Goal: Information Seeking & Learning: Learn about a topic

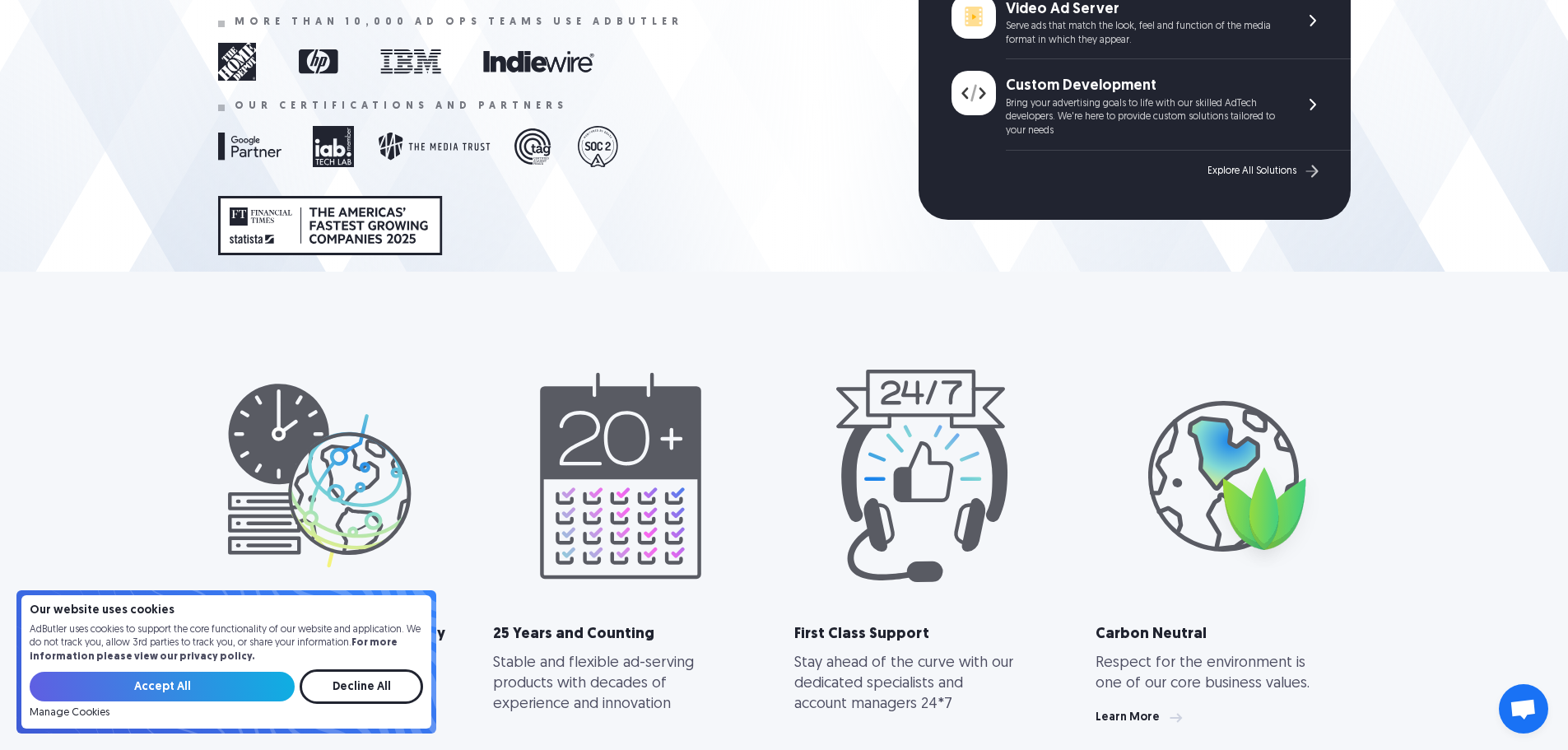
scroll to position [576, 0]
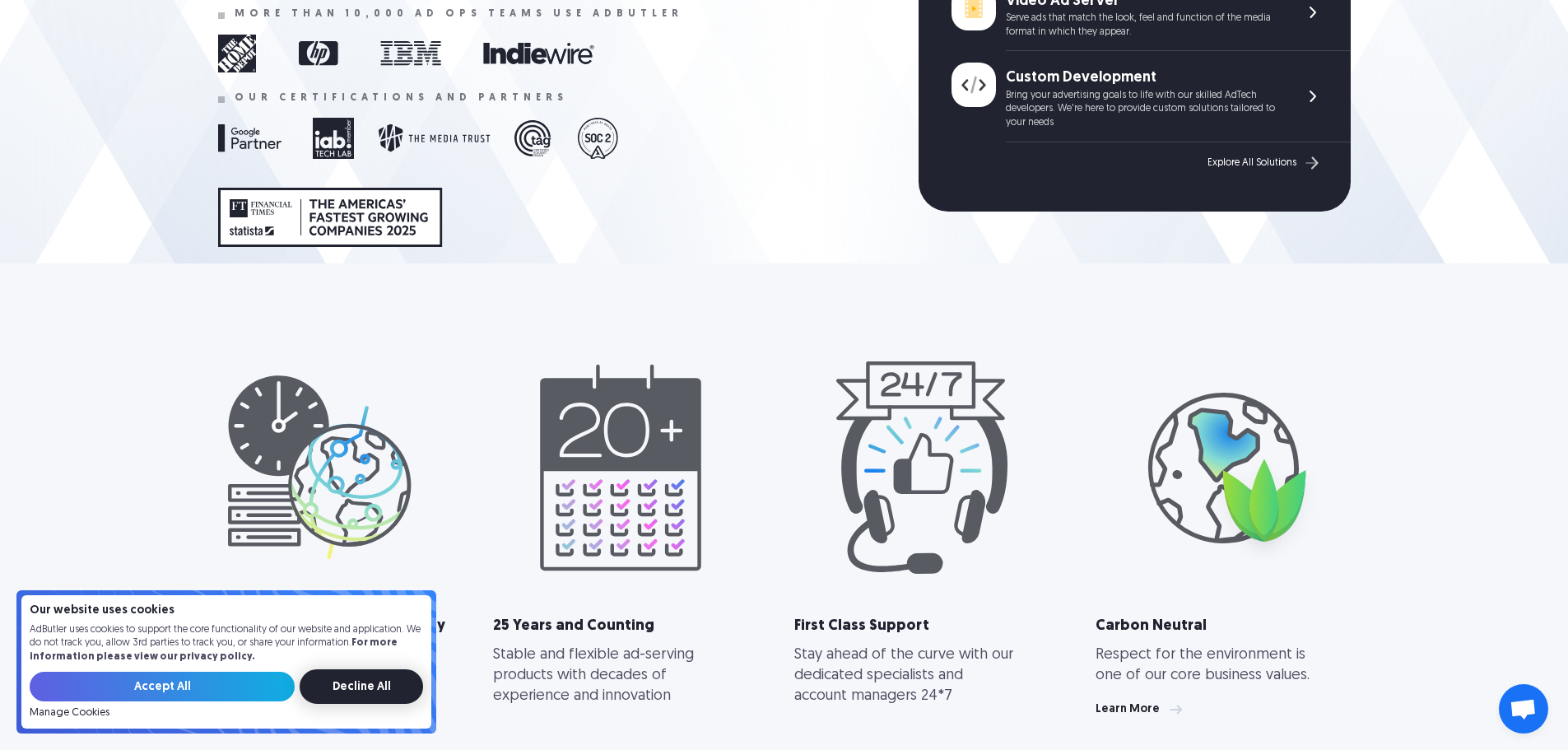
click at [362, 680] on input "Decline All" at bounding box center [362, 686] width 124 height 35
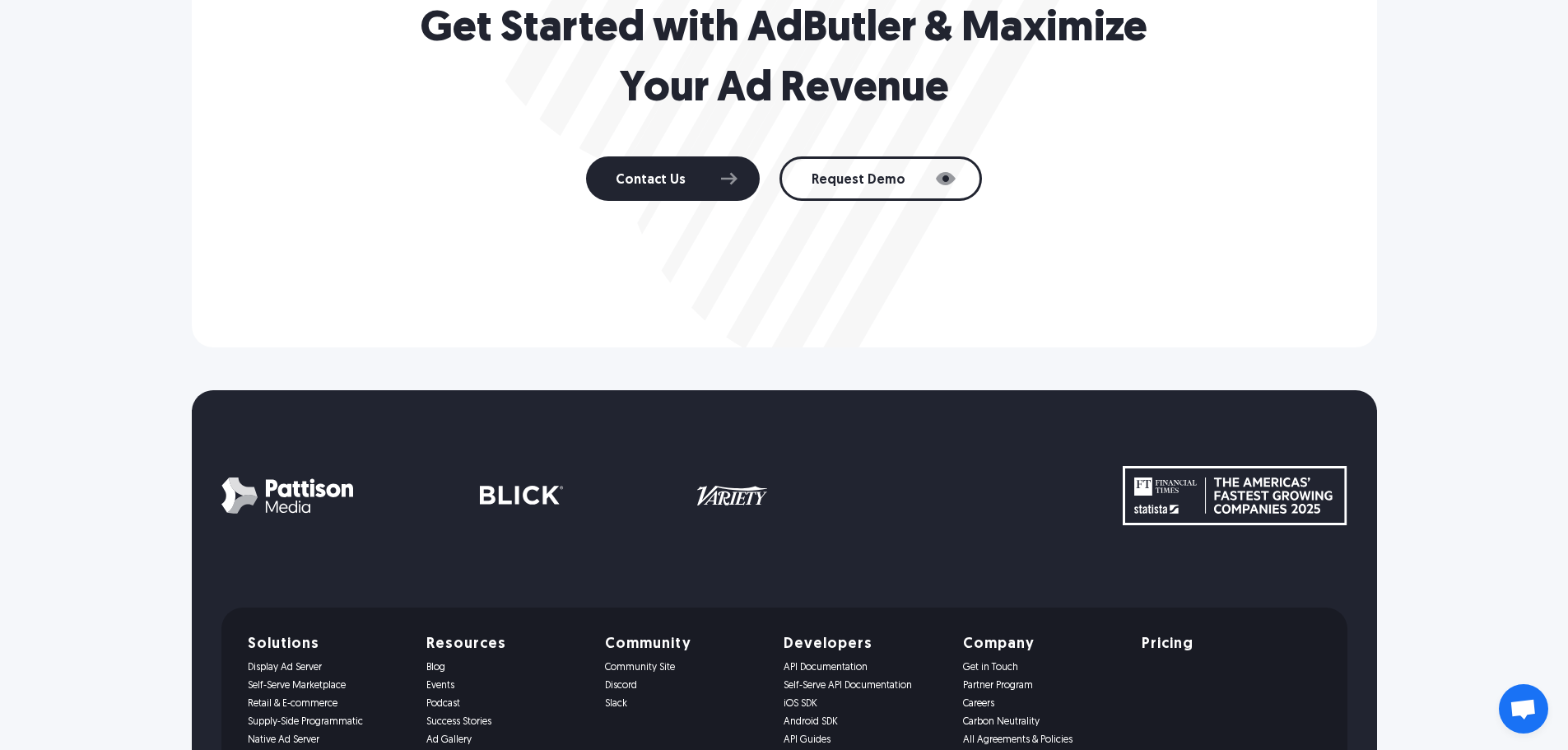
scroll to position [3373, 0]
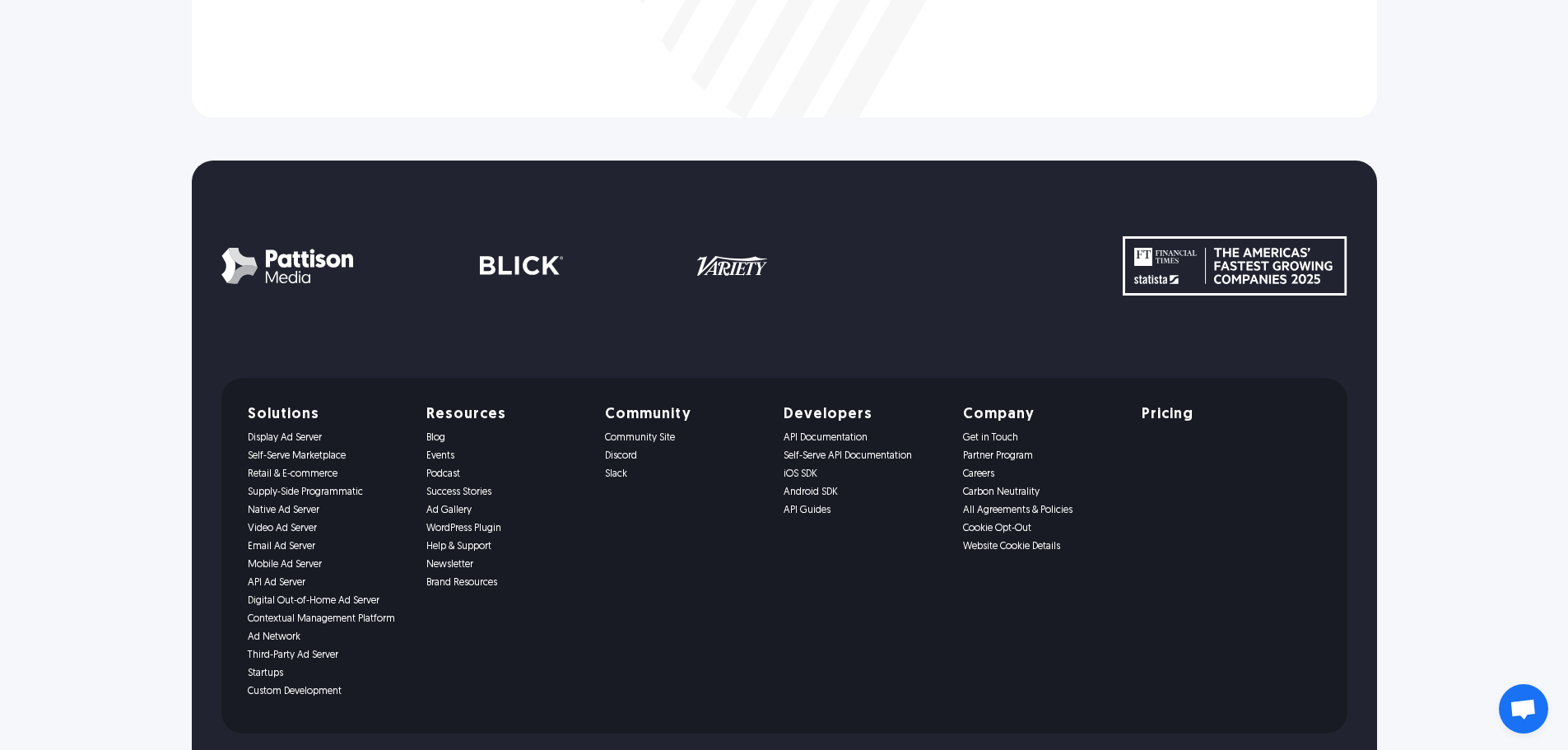
click at [248, 453] on link "Self-Serve Marketplace" at bounding box center [327, 456] width 159 height 12
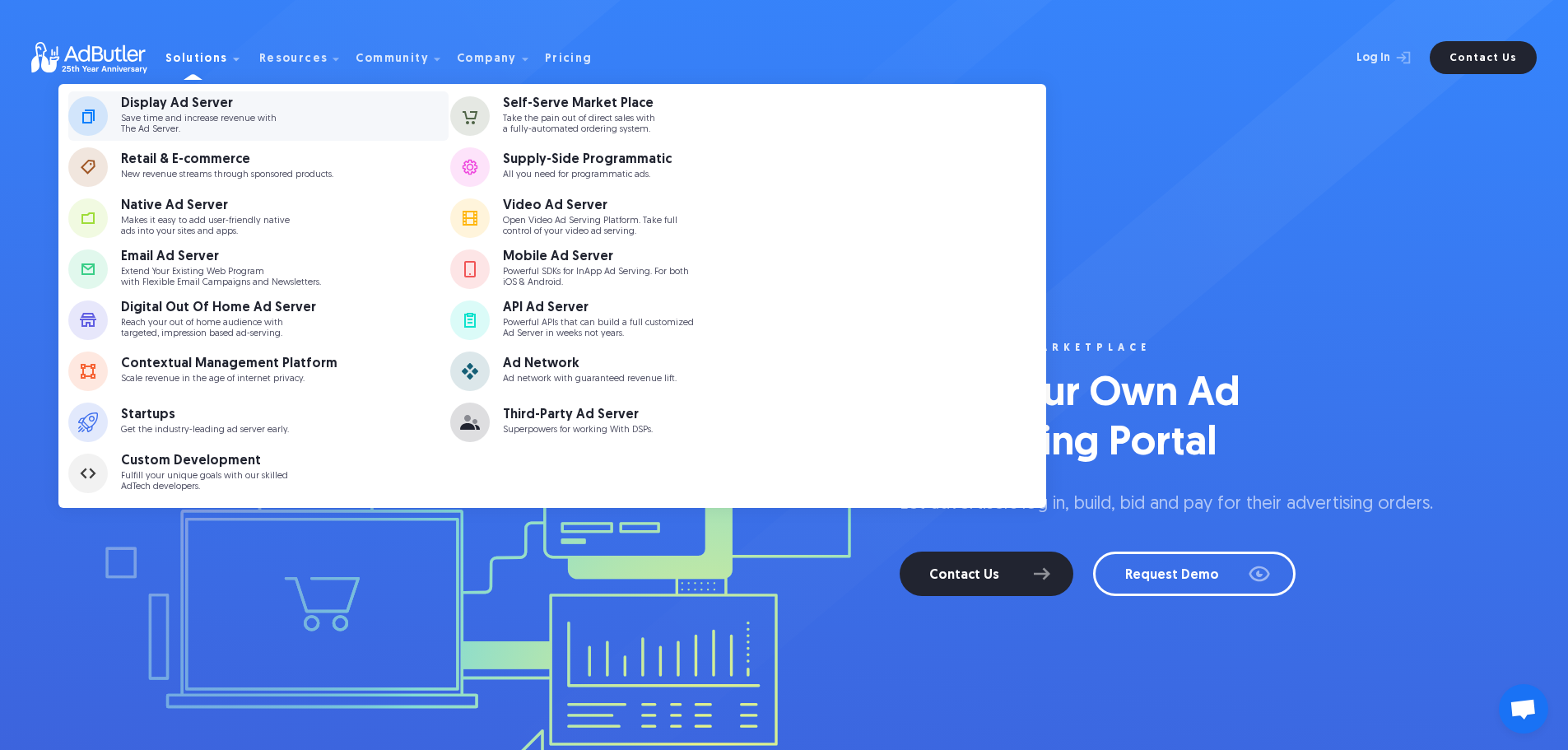
click at [223, 114] on p "Save time and increase revenue with The Ad Server." at bounding box center [198, 125] width 155 height 22
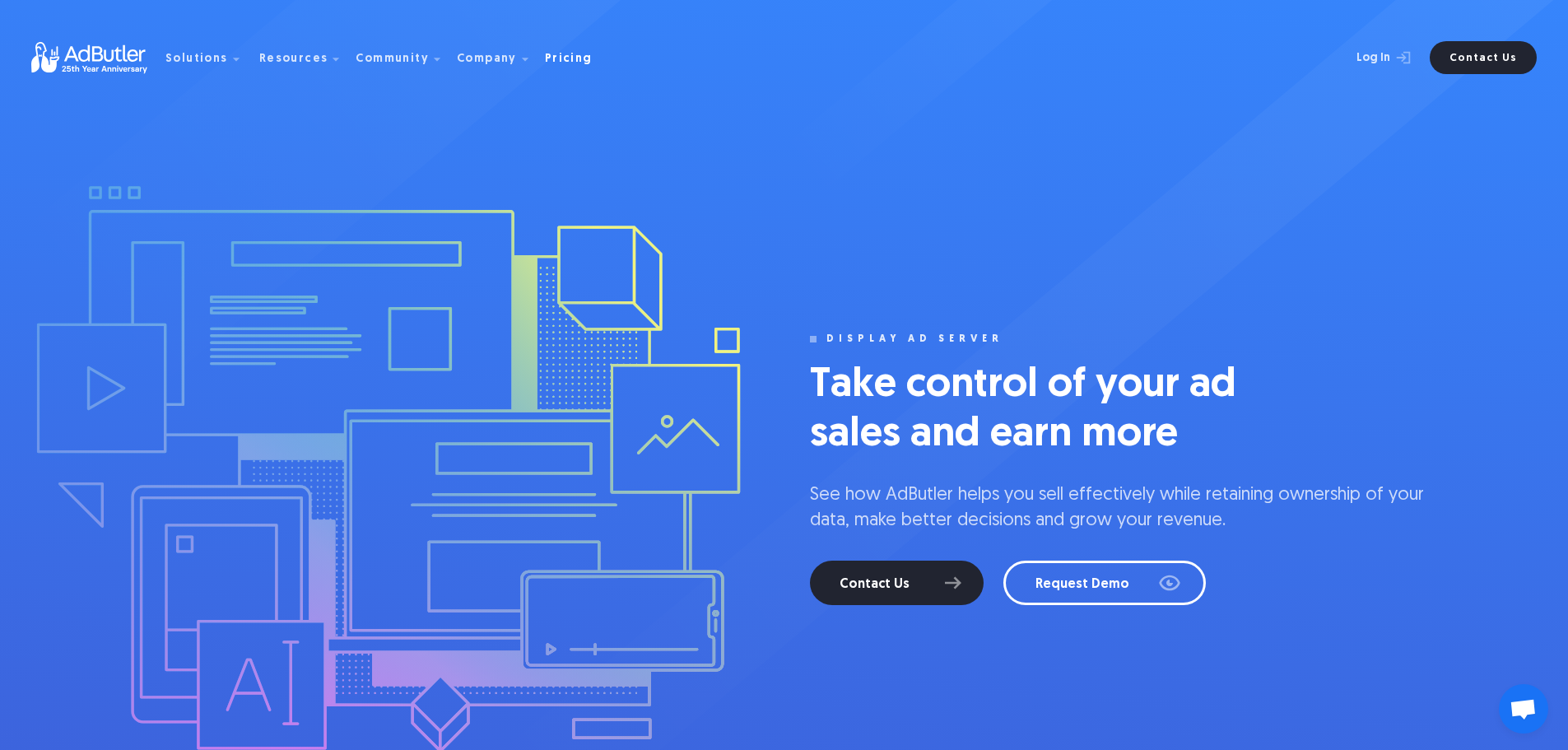
click at [574, 57] on link "Pricing" at bounding box center [575, 57] width 61 height 15
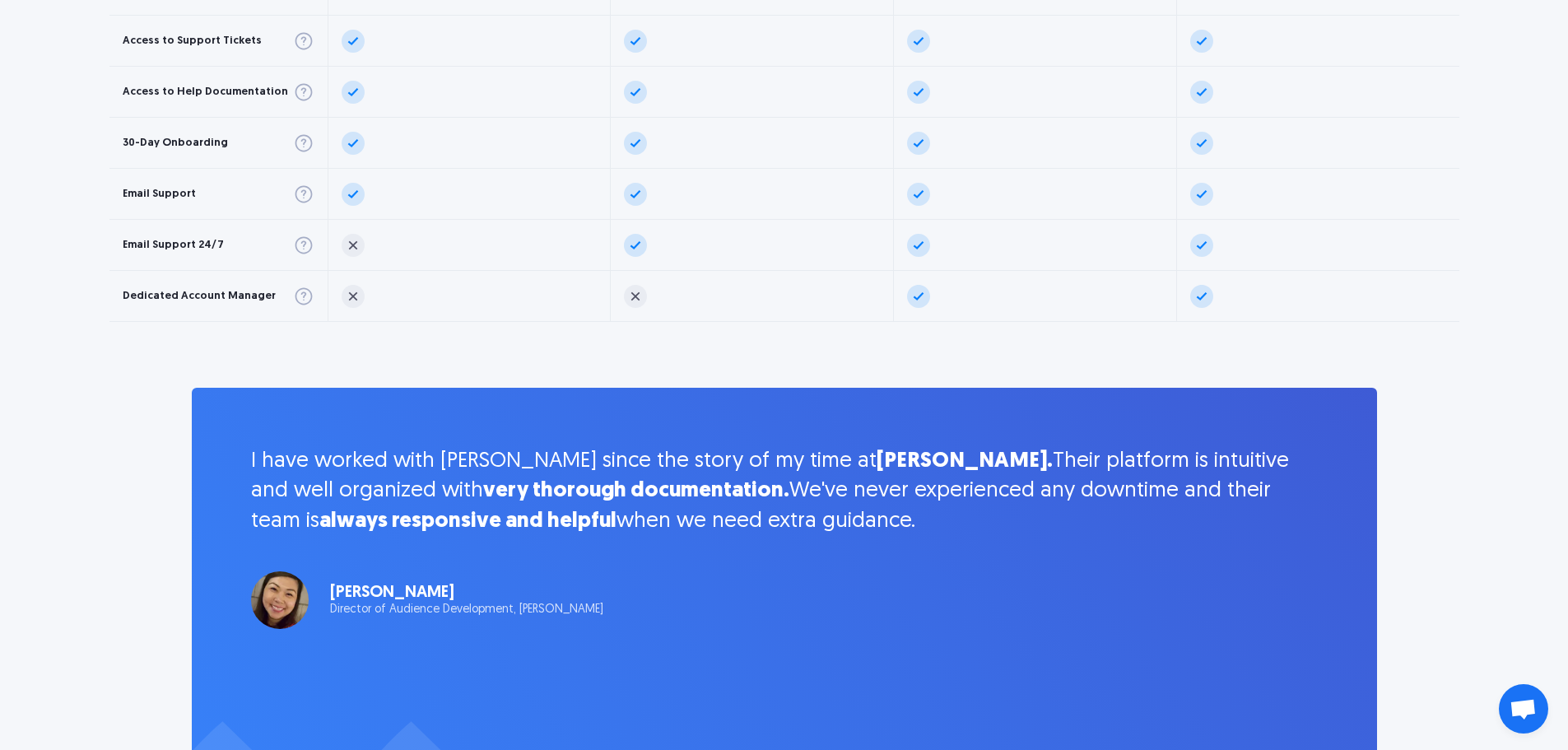
scroll to position [4608, 0]
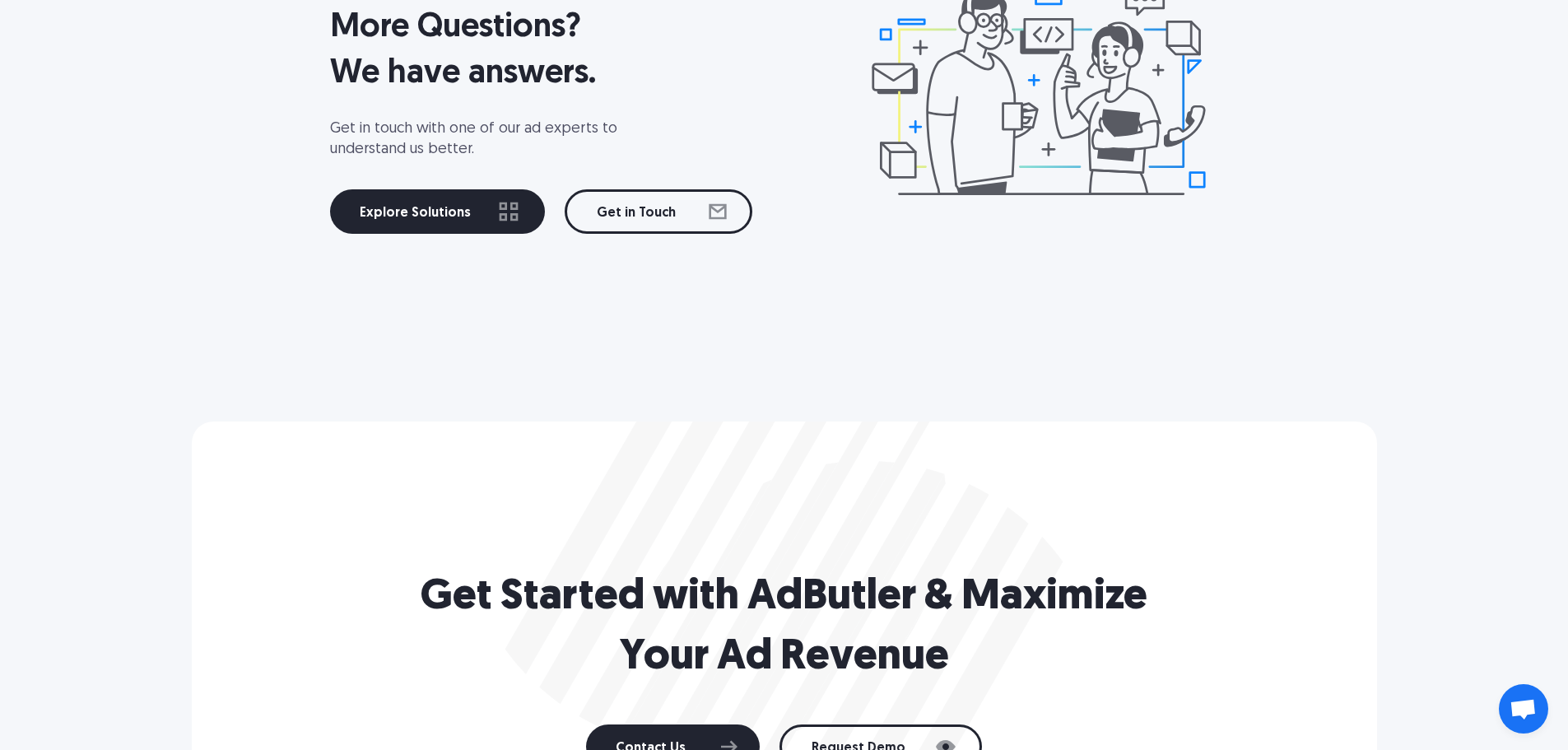
drag, startPoint x: 146, startPoint y: 484, endPoint x: 123, endPoint y: 669, distance: 186.4
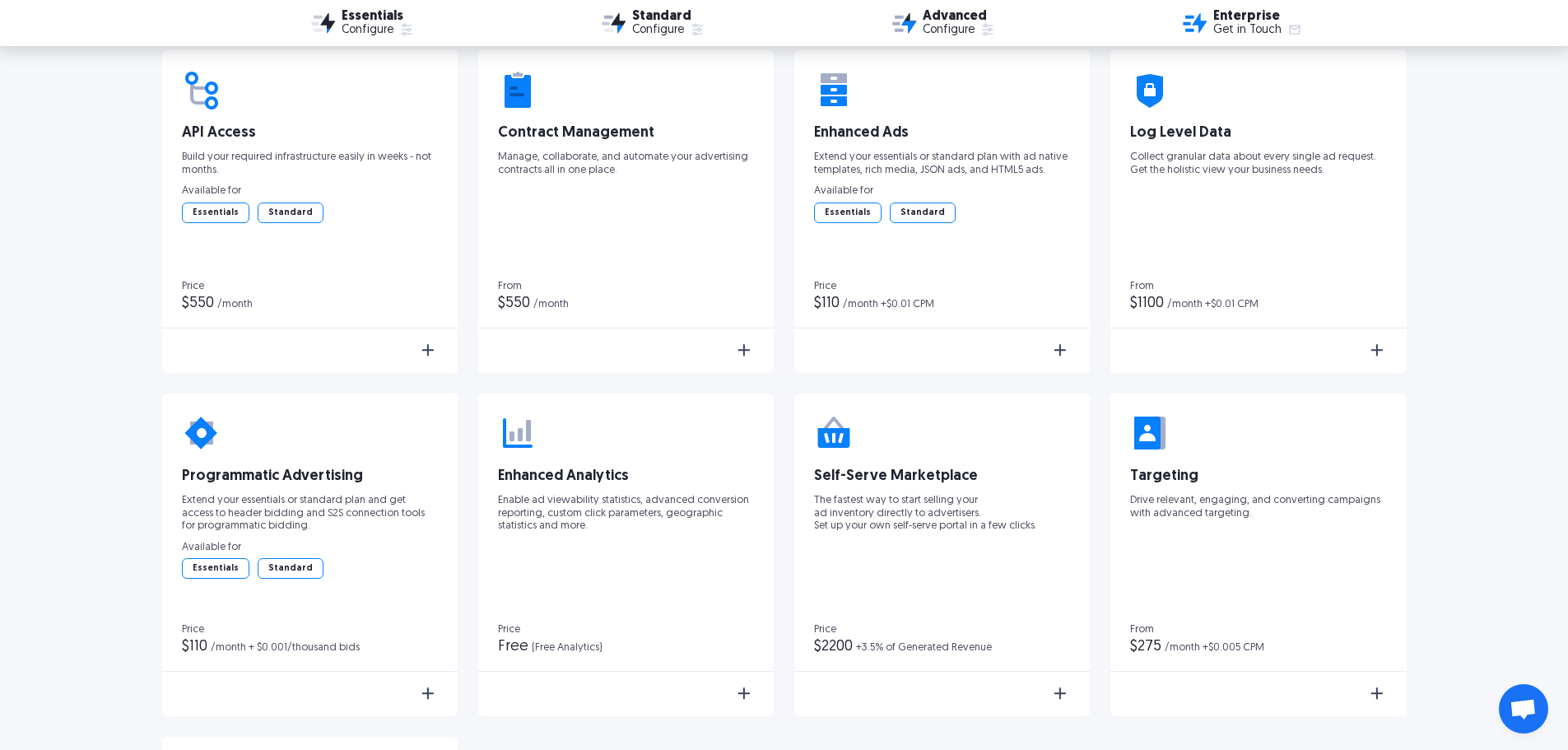
scroll to position [0, 0]
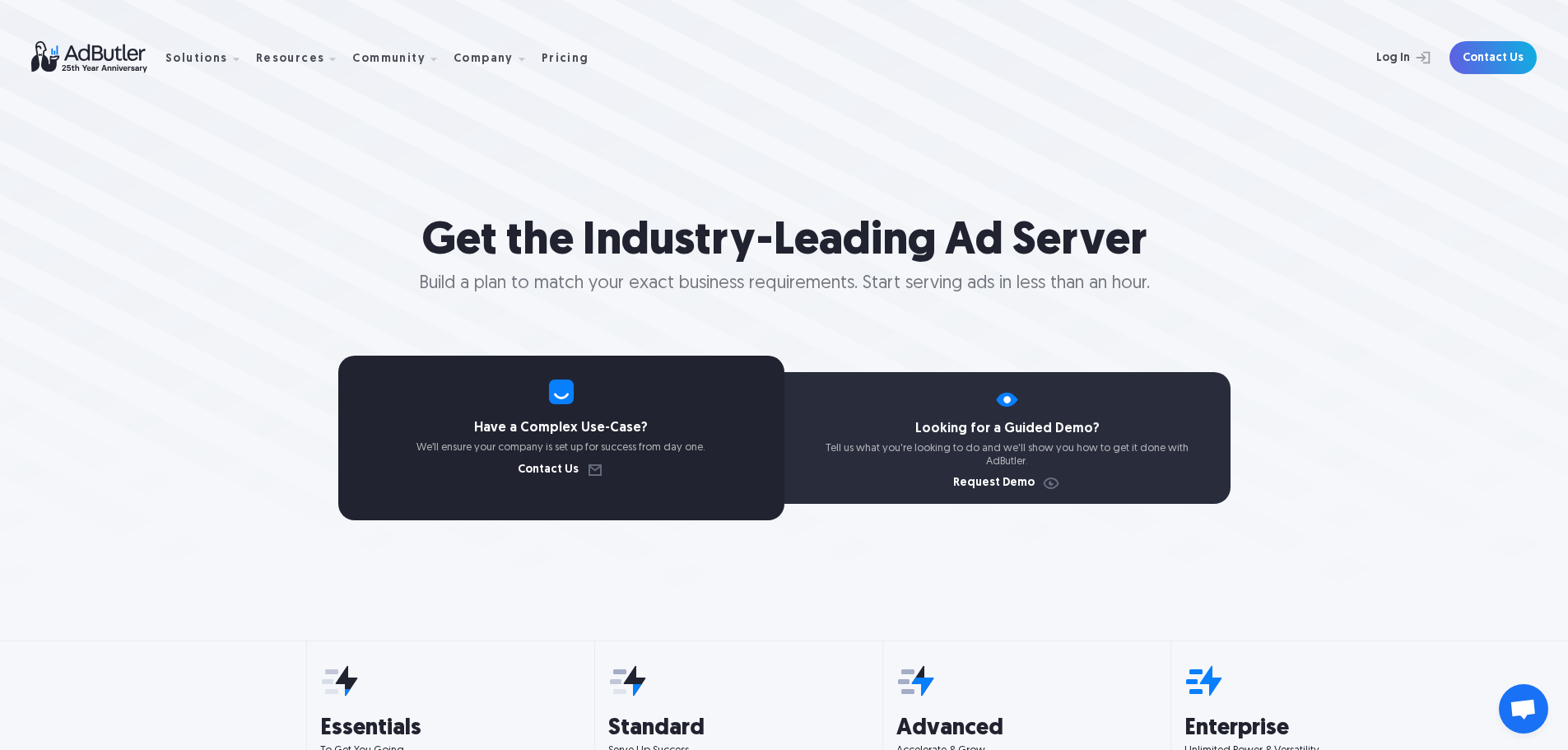
drag, startPoint x: 173, startPoint y: 656, endPoint x: 103, endPoint y: 231, distance: 430.7
drag, startPoint x: 101, startPoint y: 57, endPoint x: 112, endPoint y: 67, distance: 14.9
click at [101, 57] on img at bounding box center [98, 57] width 134 height 32
